Goal: Check status: Check status

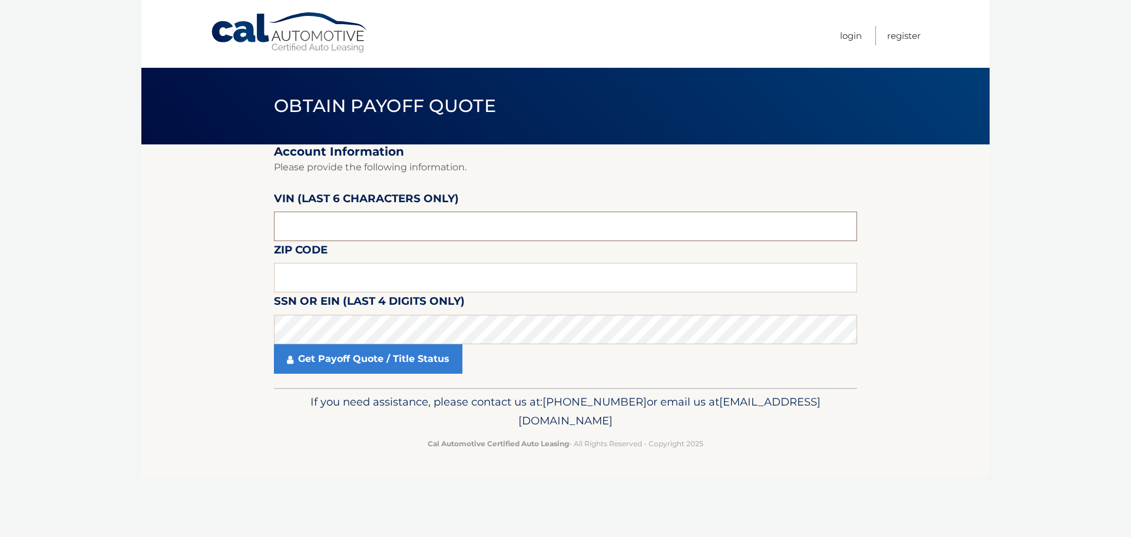
click at [520, 222] on input "text" at bounding box center [565, 226] width 583 height 29
click at [157, 194] on section "Account Information Please provide the following information. VIN (last 6 chara…" at bounding box center [565, 265] width 849 height 243
click at [412, 273] on input "text" at bounding box center [565, 277] width 583 height 29
click at [430, 278] on input "text" at bounding box center [565, 277] width 583 height 29
type input "08857"
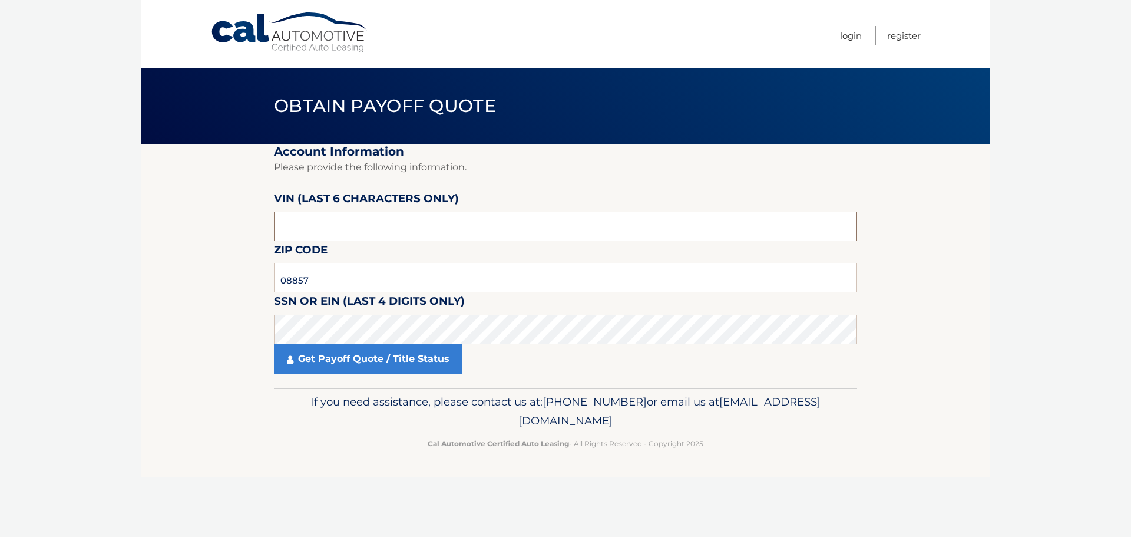
click at [381, 226] on input "text" at bounding box center [565, 226] width 583 height 29
click at [573, 229] on input "text" at bounding box center [565, 226] width 583 height 29
paste input "659648"
type input "659648"
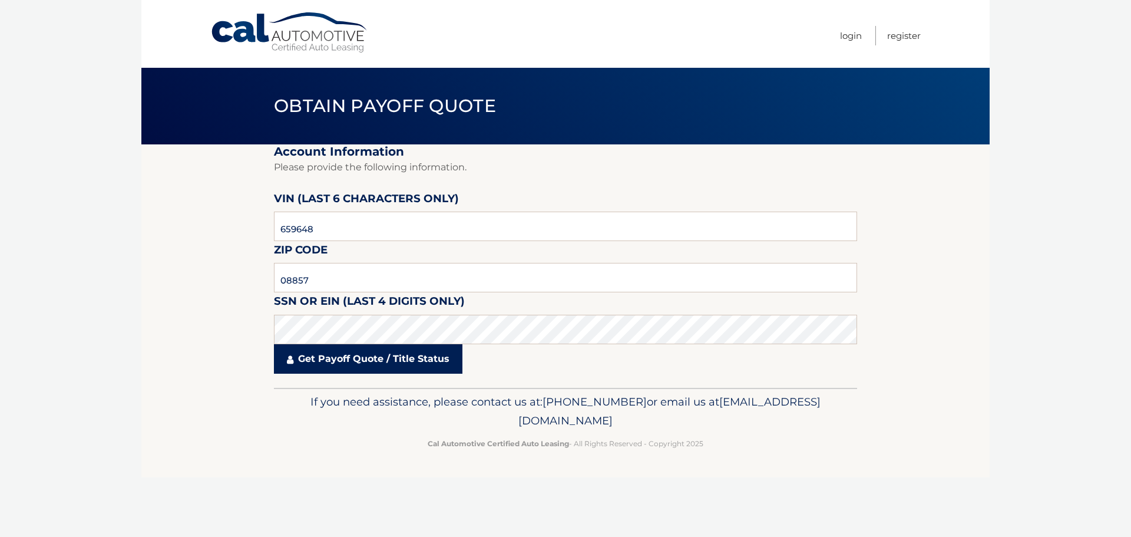
click at [418, 364] on link "Get Payoff Quote / Title Status" at bounding box center [368, 358] width 189 height 29
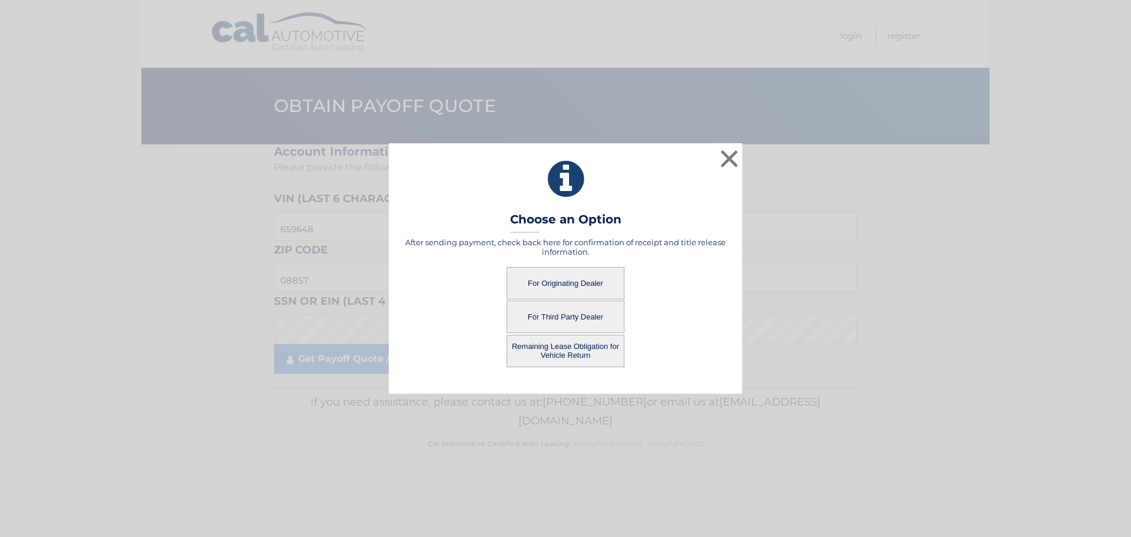
click at [584, 288] on button "For Originating Dealer" at bounding box center [566, 283] width 118 height 32
click at [549, 280] on button "For Originating Dealer" at bounding box center [566, 283] width 118 height 32
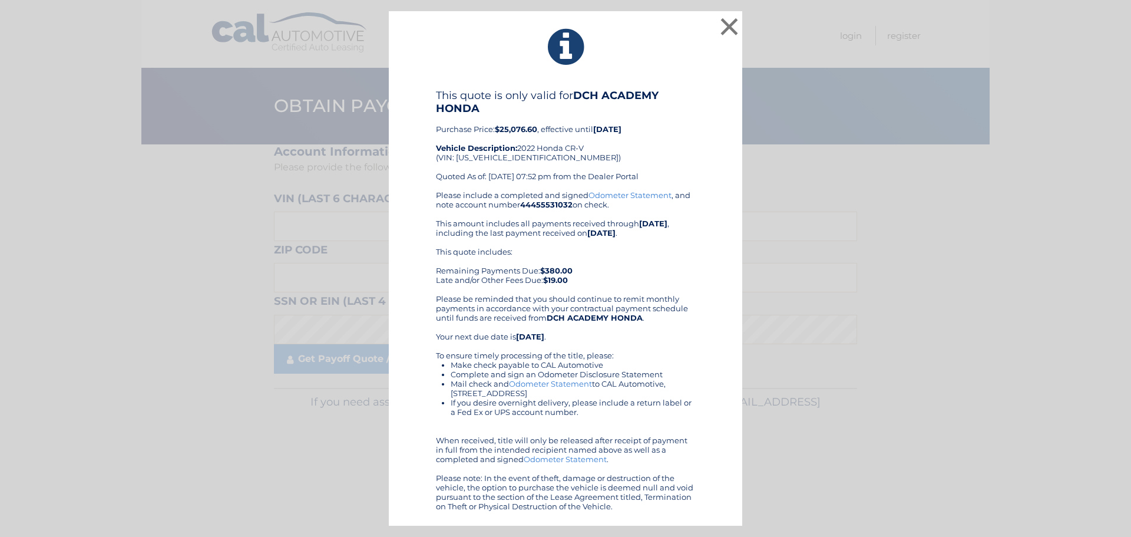
click at [978, 202] on div "× This quote is only valid for DCH ACADEMY HONDA Purchase Price: $25,076.60 , e…" at bounding box center [566, 268] width 1122 height 515
